Goal: Task Accomplishment & Management: Use online tool/utility

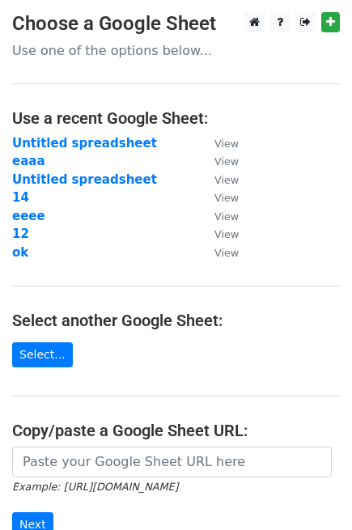
click at [288, 263] on main "Choose a Google Sheet Use one of the options below... Use a recent Google Sheet…" at bounding box center [176, 318] width 352 height 612
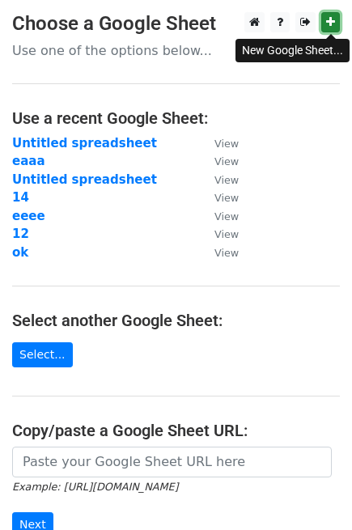
click at [329, 20] on icon at bounding box center [330, 21] width 9 height 11
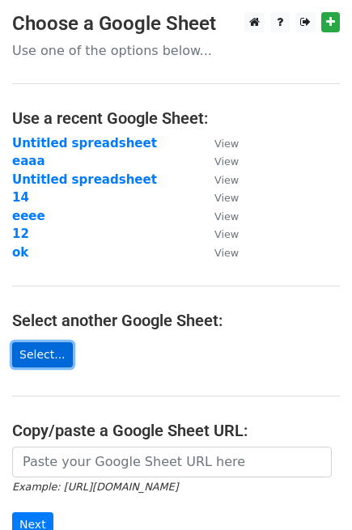
click at [36, 342] on link "Select..." at bounding box center [42, 354] width 61 height 25
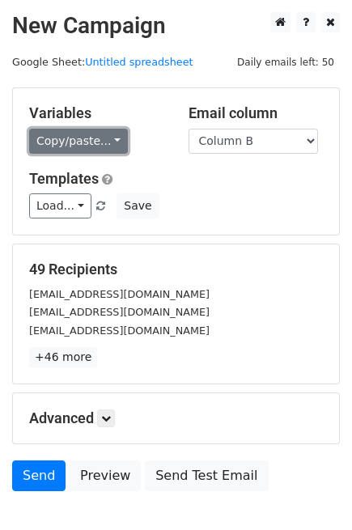
click at [102, 146] on link "Copy/paste..." at bounding box center [78, 141] width 99 height 25
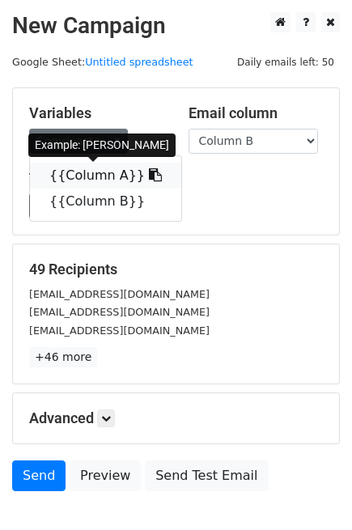
click at [149, 176] on icon at bounding box center [155, 174] width 13 height 13
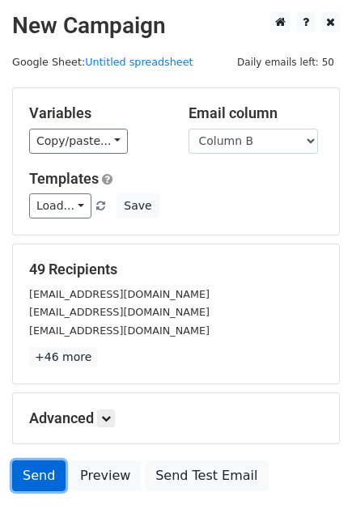
click at [32, 475] on link "Send" at bounding box center [38, 475] width 53 height 31
